Goal: Navigation & Orientation: Find specific page/section

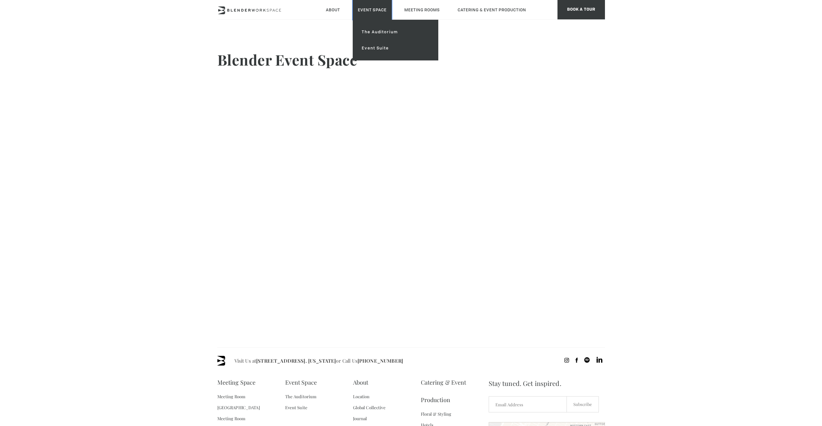
click at [375, 13] on link "Event Space" at bounding box center [372, 10] width 39 height 20
